Goal: Information Seeking & Learning: Learn about a topic

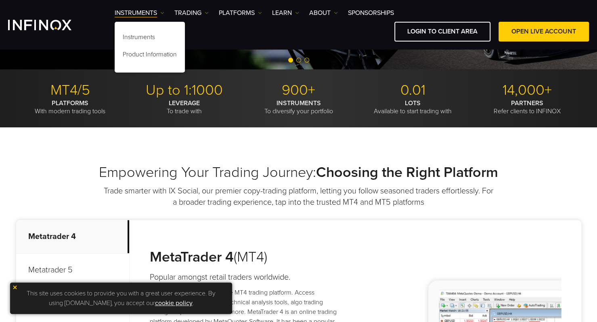
scroll to position [242, 0]
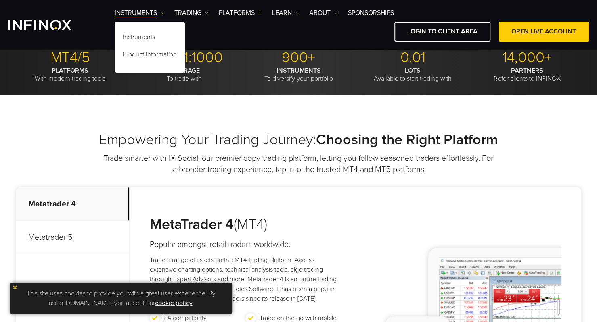
click at [240, 112] on div "Empowering Your Trading Journey: Choosing the Right Platform Trade smarter with…" at bounding box center [298, 277] width 597 height 364
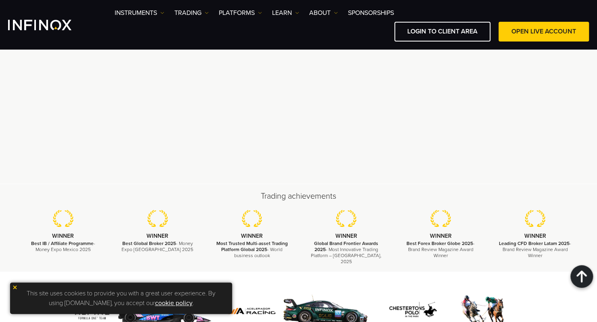
scroll to position [2531, 0]
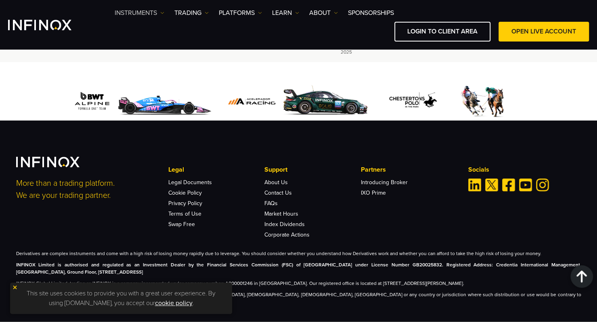
click at [161, 15] on link "Instruments" at bounding box center [140, 13] width 50 height 10
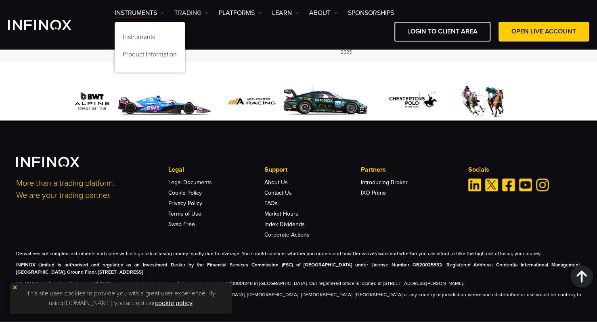
click at [195, 15] on link "TRADING" at bounding box center [191, 13] width 34 height 10
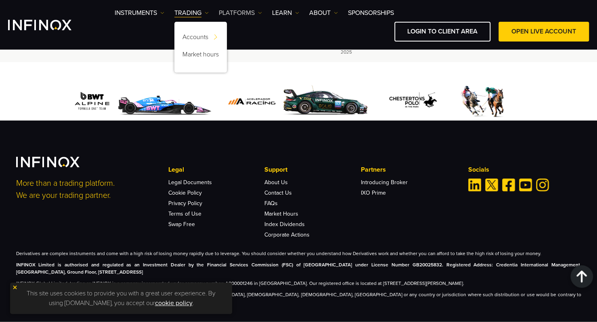
click at [256, 13] on link "PLATFORMS" at bounding box center [240, 13] width 43 height 10
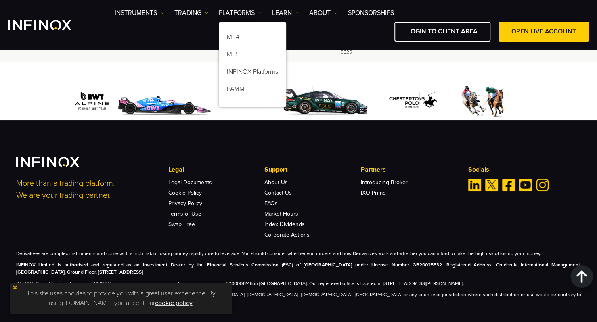
click at [334, 168] on p "Support" at bounding box center [312, 170] width 96 height 10
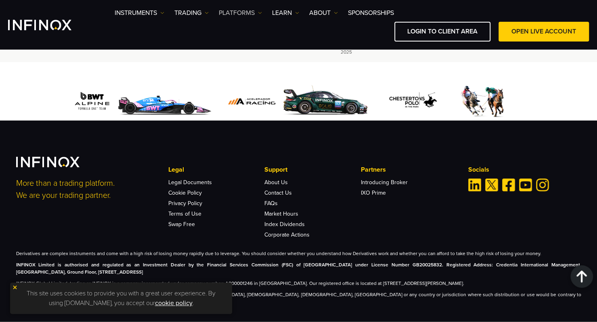
click at [255, 11] on link "PLATFORMS" at bounding box center [240, 13] width 43 height 10
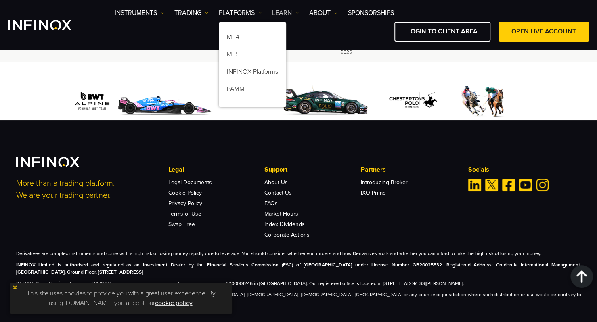
click at [294, 14] on link "Learn" at bounding box center [285, 13] width 27 height 10
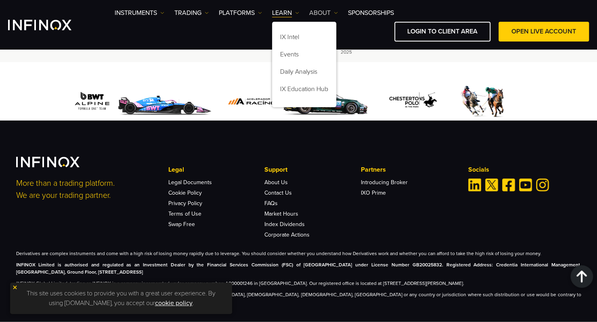
click at [324, 15] on link "ABOUT" at bounding box center [323, 13] width 29 height 10
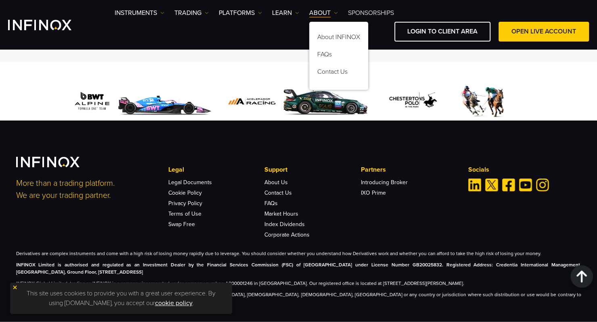
click at [375, 15] on link "SPONSORSHIPS" at bounding box center [371, 13] width 46 height 10
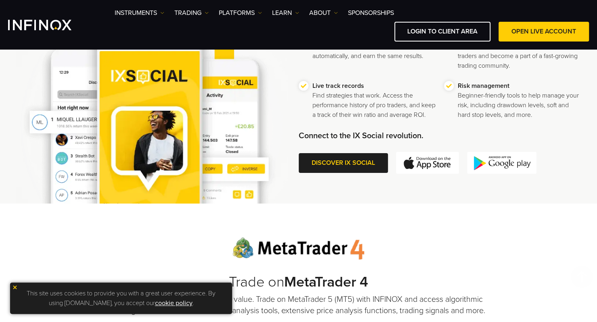
scroll to position [444, 0]
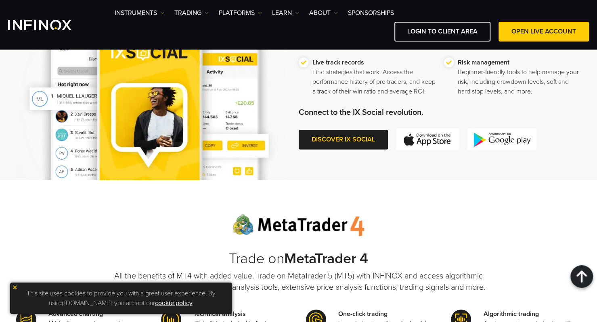
click at [502, 140] on img at bounding box center [501, 140] width 69 height 22
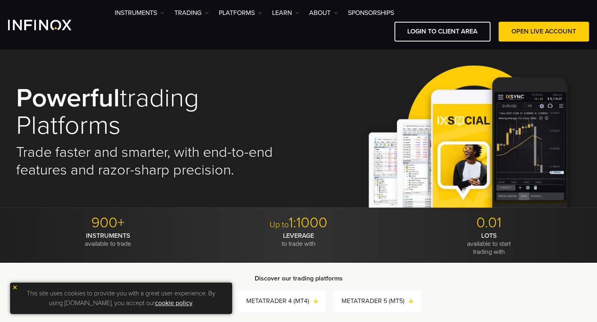
scroll to position [0, 0]
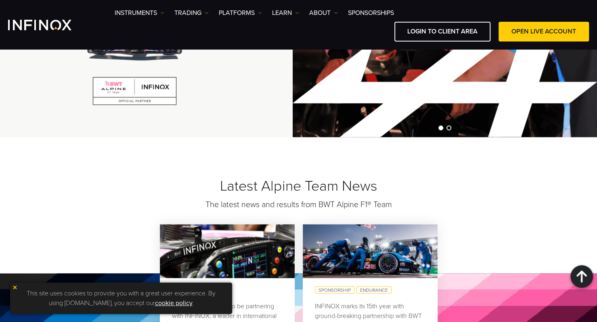
click at [14, 287] on img at bounding box center [15, 288] width 6 height 6
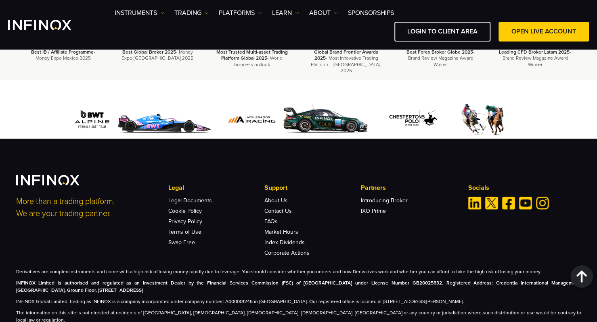
scroll to position [1443, 0]
